Goal: Task Accomplishment & Management: Manage account settings

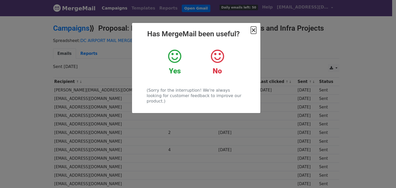
click at [253, 32] on span "×" at bounding box center [253, 30] width 5 height 7
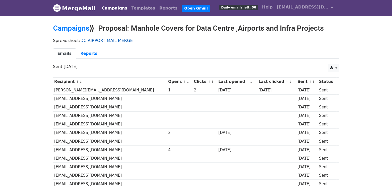
click at [107, 40] on link "DC AIRPORT MAIL MERGE" at bounding box center [106, 40] width 52 height 5
click at [67, 29] on link "Campaigns" at bounding box center [71, 28] width 36 height 9
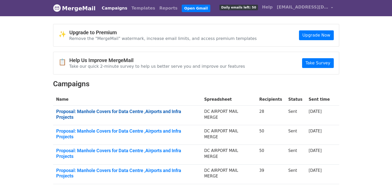
click at [195, 110] on link "Proposal: Manhole Covers for Data Centre ,Airports and Infra Projects" at bounding box center [127, 114] width 142 height 11
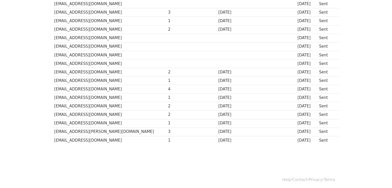
scroll to position [180, 0]
drag, startPoint x: 107, startPoint y: 141, endPoint x: 55, endPoint y: 139, distance: 52.9
click at [55, 139] on td "osnagarnigam@rediffmail.com" at bounding box center [110, 140] width 114 height 9
copy td "osnagarnigam@rediffmail.com"
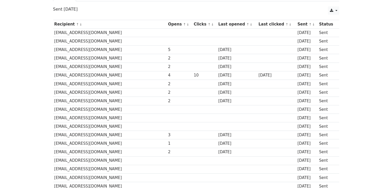
scroll to position [0, 0]
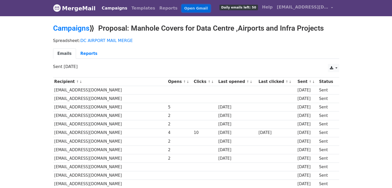
click at [182, 8] on link "Open Gmail" at bounding box center [196, 8] width 29 height 7
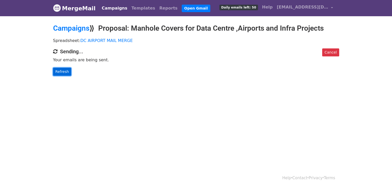
click at [62, 70] on link "Refresh" at bounding box center [62, 72] width 18 height 8
click at [63, 71] on link "Refresh" at bounding box center [62, 72] width 18 height 8
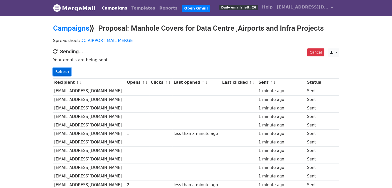
click at [60, 72] on link "Refresh" at bounding box center [62, 72] width 18 height 8
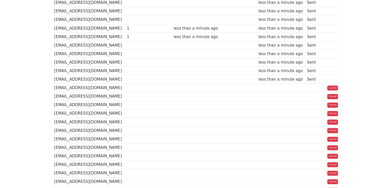
scroll to position [251, 0]
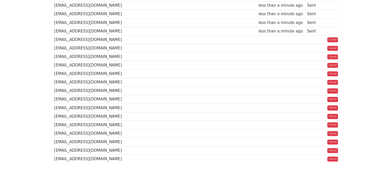
scroll to position [351, 0]
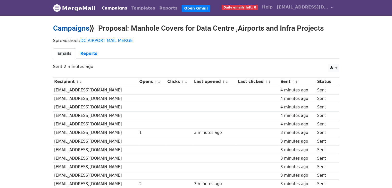
click at [81, 28] on link "Campaigns" at bounding box center [71, 28] width 36 height 9
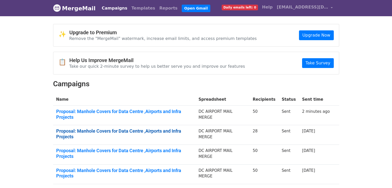
click at [191, 128] on link "Proposal: Manhole Covers for Data Centre ,Airports and Infra Projects" at bounding box center [124, 133] width 136 height 11
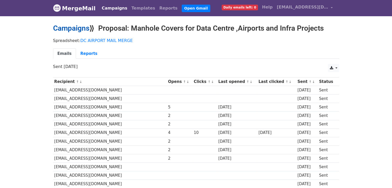
click at [78, 29] on link "Campaigns" at bounding box center [71, 28] width 36 height 9
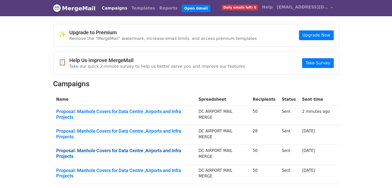
click at [163, 148] on link "Proposal: Manhole Covers for Data Centre ,Airports and Infra Projects" at bounding box center [124, 153] width 136 height 11
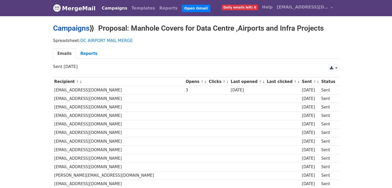
click at [65, 28] on link "Campaigns" at bounding box center [71, 28] width 36 height 9
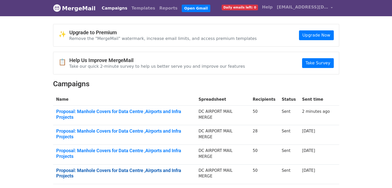
click at [191, 168] on link "Proposal: Manhole Covers for Data Centre ,Airports and Infra Projects" at bounding box center [124, 173] width 136 height 11
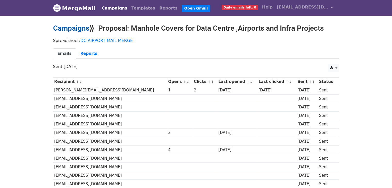
click at [76, 31] on link "Campaigns" at bounding box center [71, 28] width 36 height 9
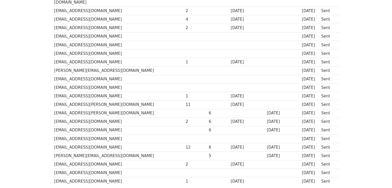
scroll to position [274, 0]
